Goal: Task Accomplishment & Management: Use online tool/utility

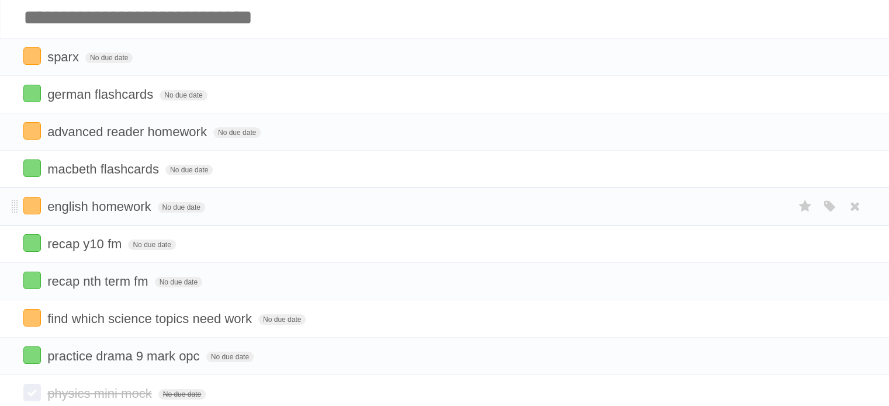
scroll to position [58, 0]
click at [196, 29] on input "Add another task" at bounding box center [444, 17] width 889 height 41
type input "**********"
click input "*********" at bounding box center [0, 0] width 0 height 0
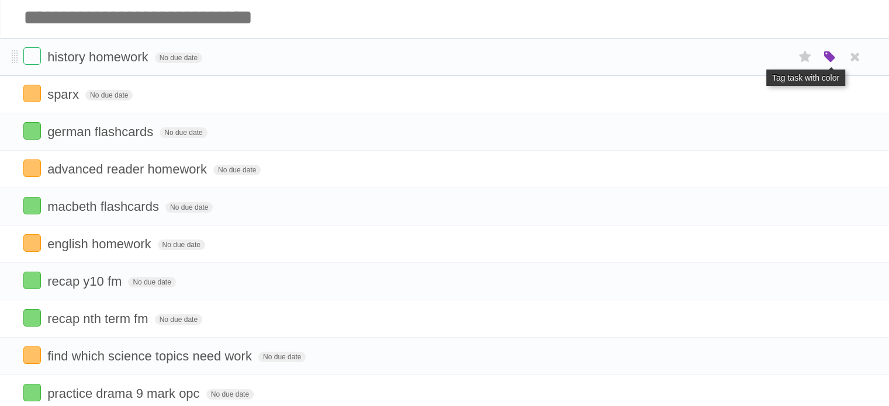
click at [827, 60] on icon "button" at bounding box center [830, 57] width 16 height 15
click at [780, 53] on label "Orange" at bounding box center [779, 56] width 13 height 13
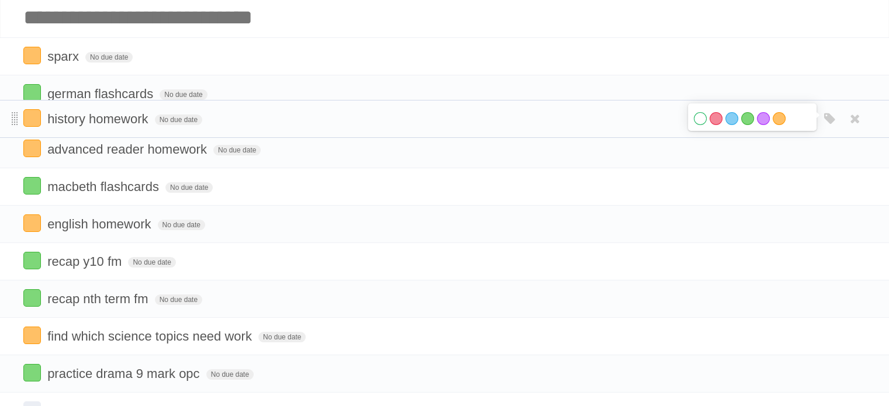
drag, startPoint x: 15, startPoint y: 56, endPoint x: 13, endPoint y: 117, distance: 60.8
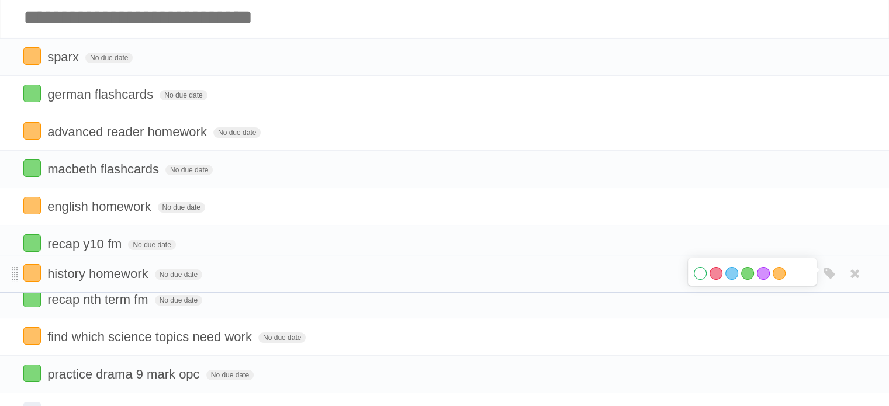
drag, startPoint x: 12, startPoint y: 126, endPoint x: 16, endPoint y: 267, distance: 141.0
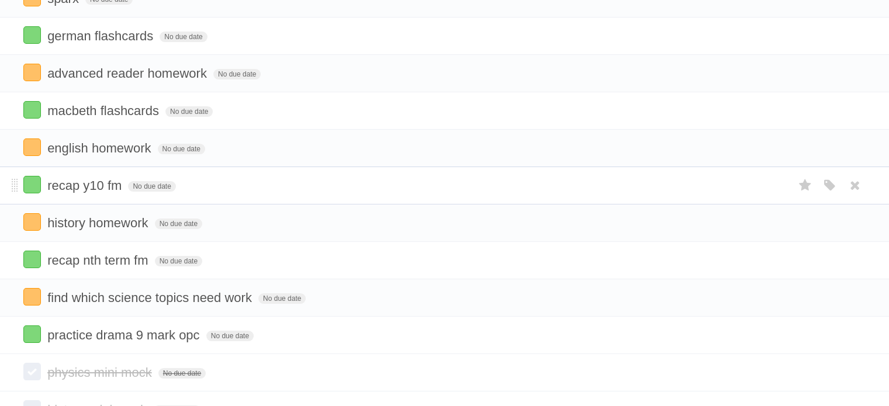
scroll to position [0, 0]
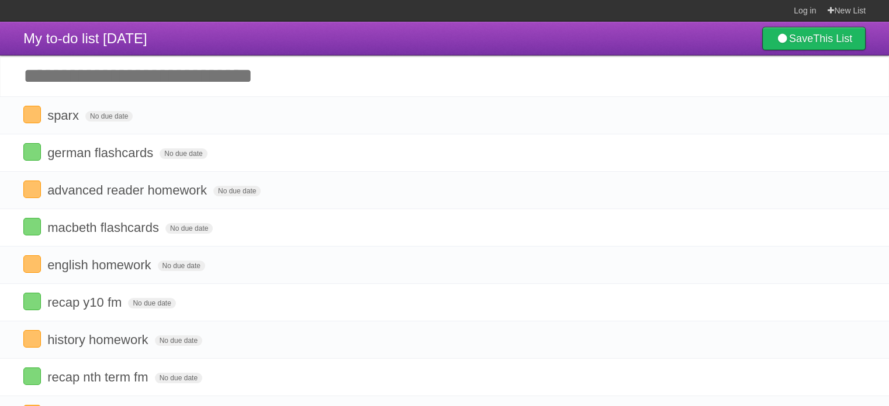
click at [143, 65] on input "Add another task" at bounding box center [444, 76] width 889 height 41
type input "**********"
click input "*********" at bounding box center [0, 0] width 0 height 0
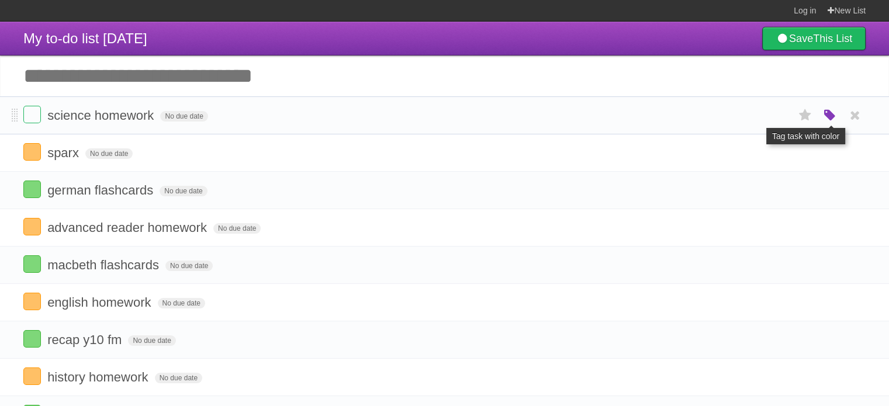
click at [830, 120] on icon "button" at bounding box center [830, 115] width 16 height 15
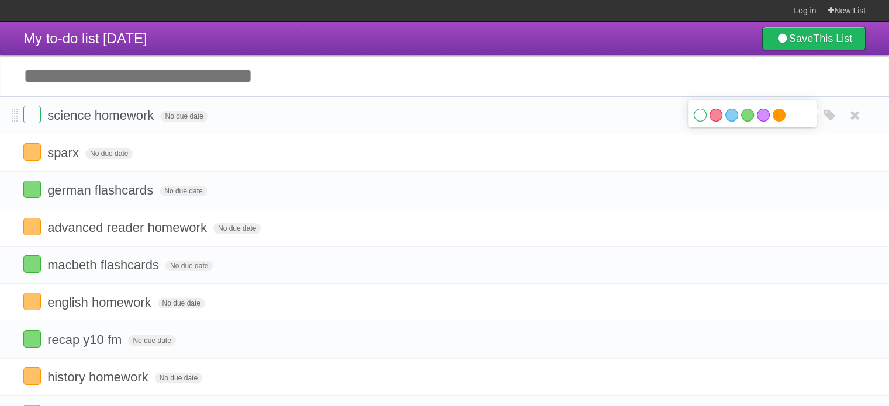
click at [779, 112] on label "Orange" at bounding box center [779, 115] width 13 height 13
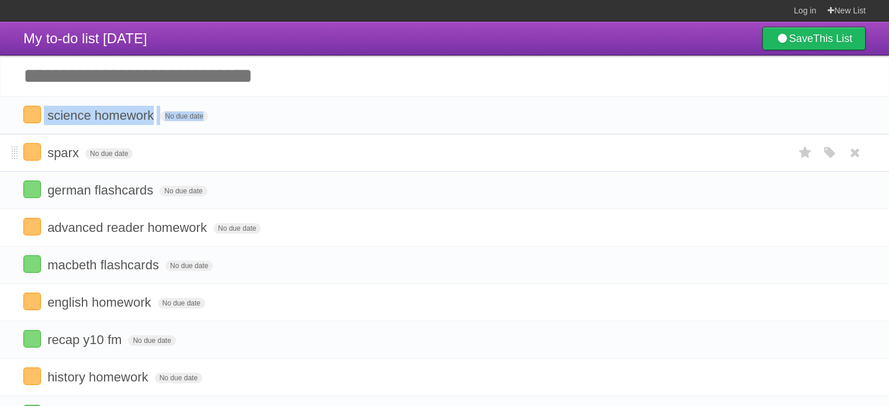
drag, startPoint x: 17, startPoint y: 109, endPoint x: 11, endPoint y: 138, distance: 29.4
click at [11, 138] on ul "science homework No due date White Red Blue Green Purple Orange sparx No due da…" at bounding box center [444, 302] width 889 height 412
click at [226, 107] on form "science homework No due date White Red Blue Green Purple Orange" at bounding box center [444, 115] width 842 height 19
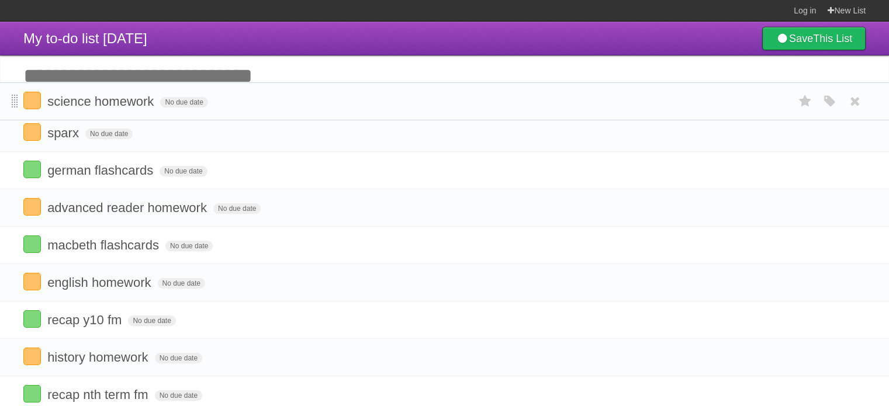
drag, startPoint x: 16, startPoint y: 116, endPoint x: 13, endPoint y: 101, distance: 15.5
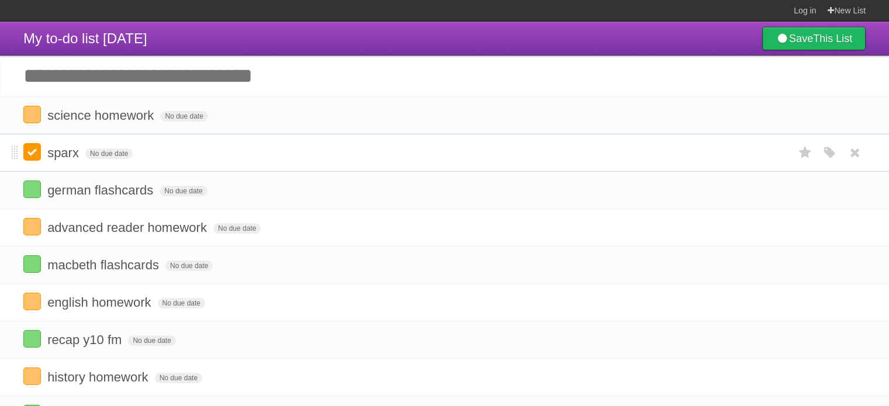
click at [33, 144] on label at bounding box center [32, 152] width 18 height 18
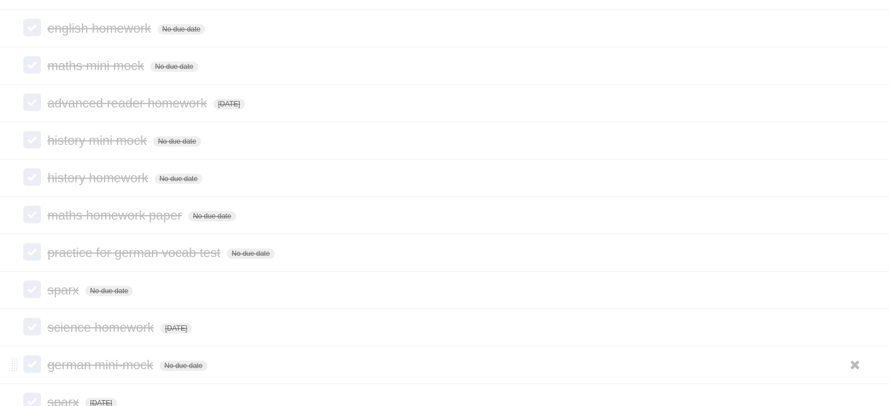
scroll to position [585, 0]
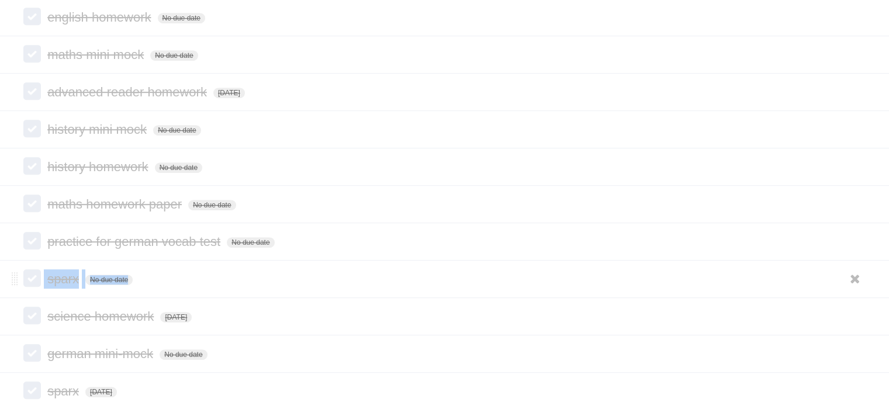
drag, startPoint x: 0, startPoint y: 319, endPoint x: 0, endPoint y: 286, distance: 32.7
click at [0, 286] on ul "sparx No due date White Red Blue Green Purple Orange physics mini mock No due d…" at bounding box center [444, 298] width 889 height 823
click at [0, 310] on li "science homework [DATE] White Red Blue Green Purple Orange" at bounding box center [444, 317] width 889 height 38
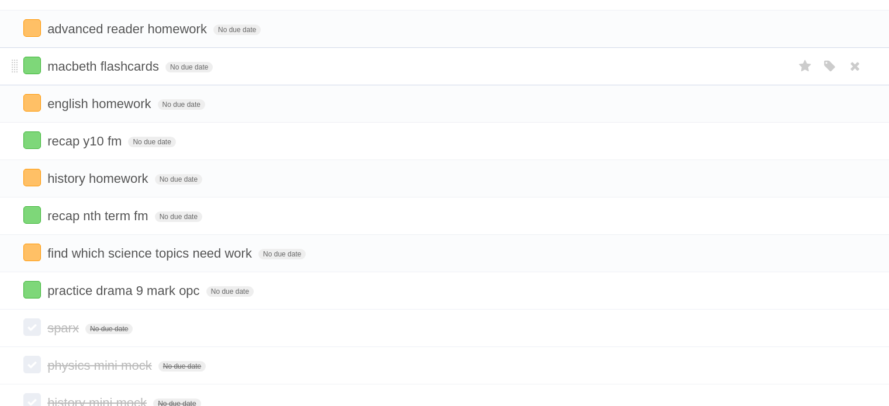
scroll to position [0, 0]
